Goal: Navigation & Orientation: Find specific page/section

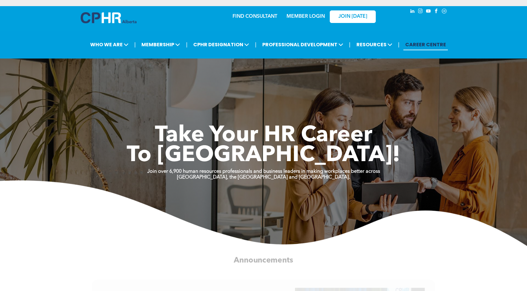
scroll to position [4, 0]
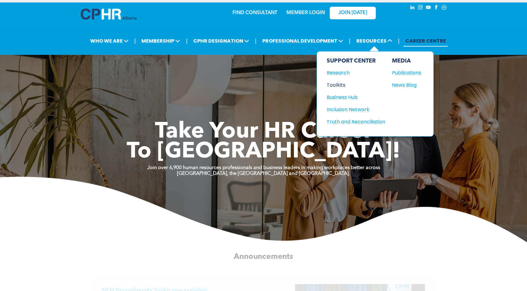
click at [338, 85] on div "Toolkits" at bounding box center [353, 85] width 53 height 8
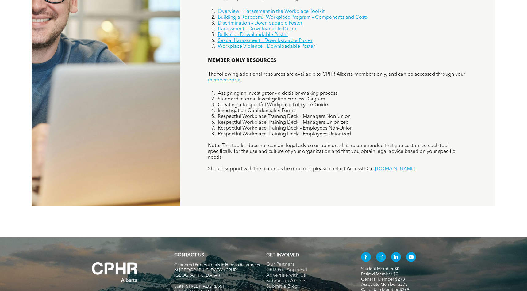
scroll to position [545, 0]
